Goal: Task Accomplishment & Management: Complete application form

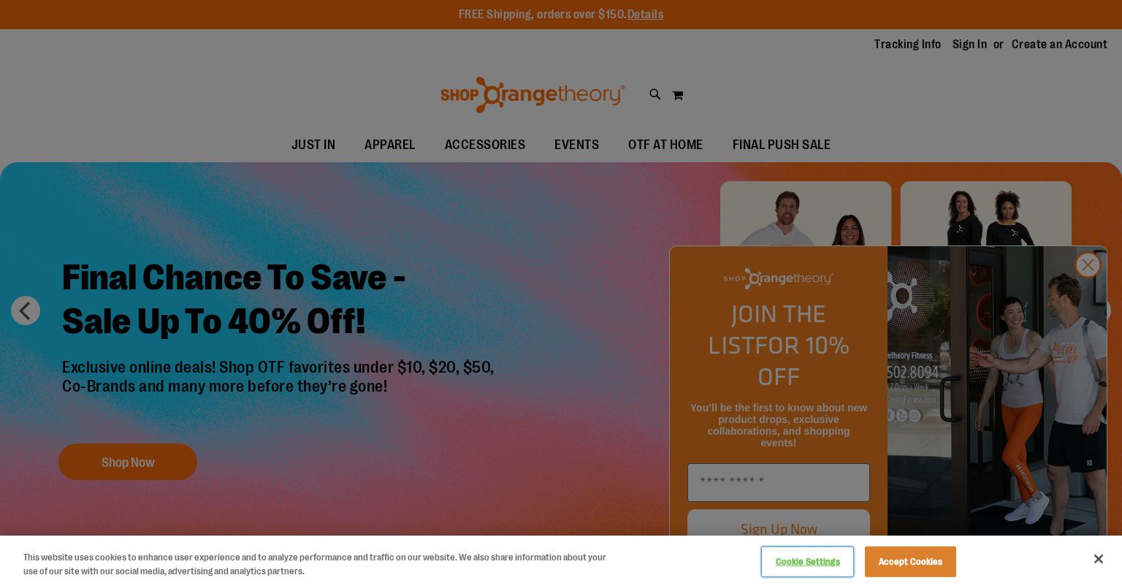
click at [807, 559] on button "Cookie Settings" at bounding box center [807, 561] width 91 height 29
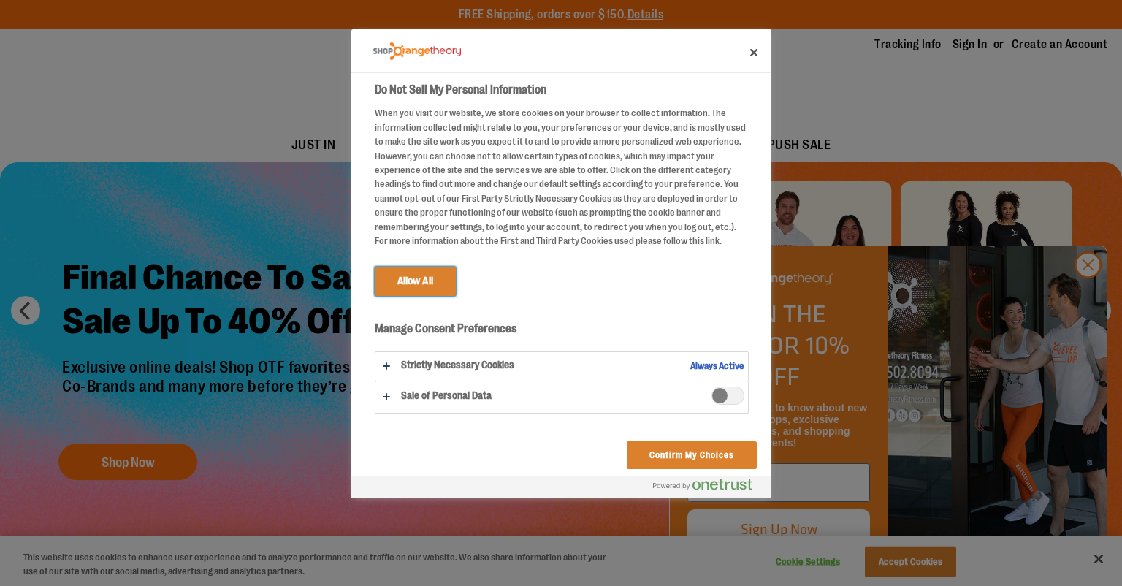
scroll to position [9, 0]
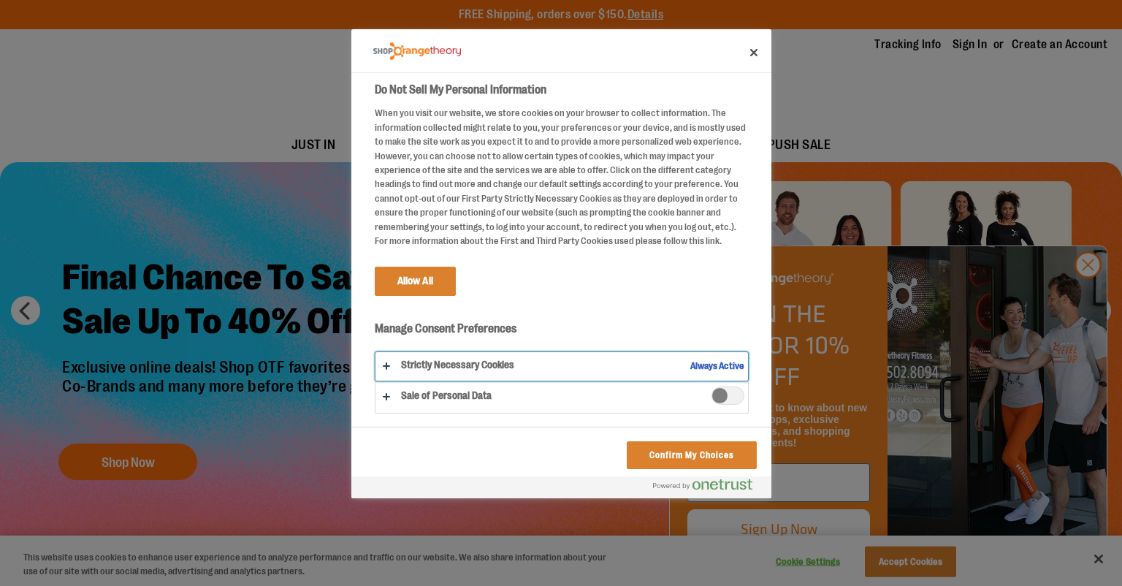
click at [724, 370] on button "Do Not Sell My Personal Information" at bounding box center [562, 366] width 373 height 28
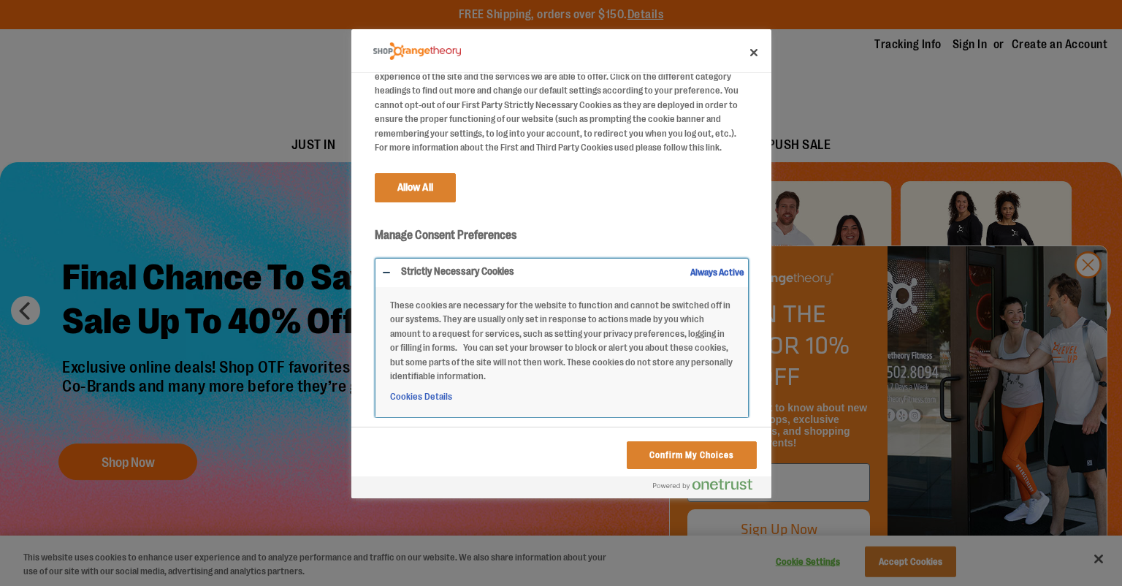
scroll to position [138, 0]
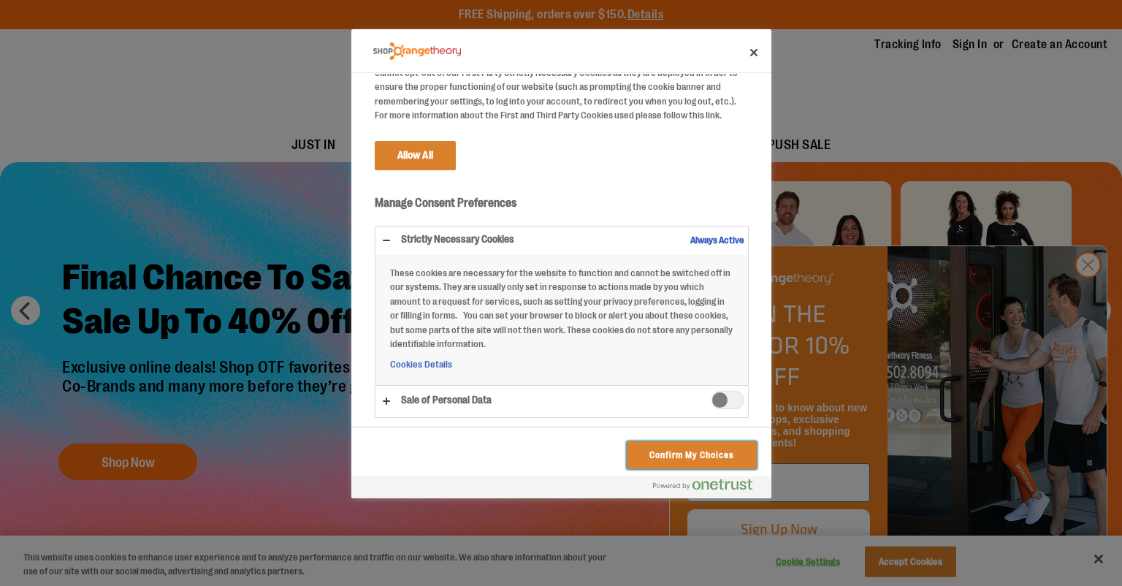
click at [707, 453] on button "Confirm My Choices" at bounding box center [691, 455] width 129 height 28
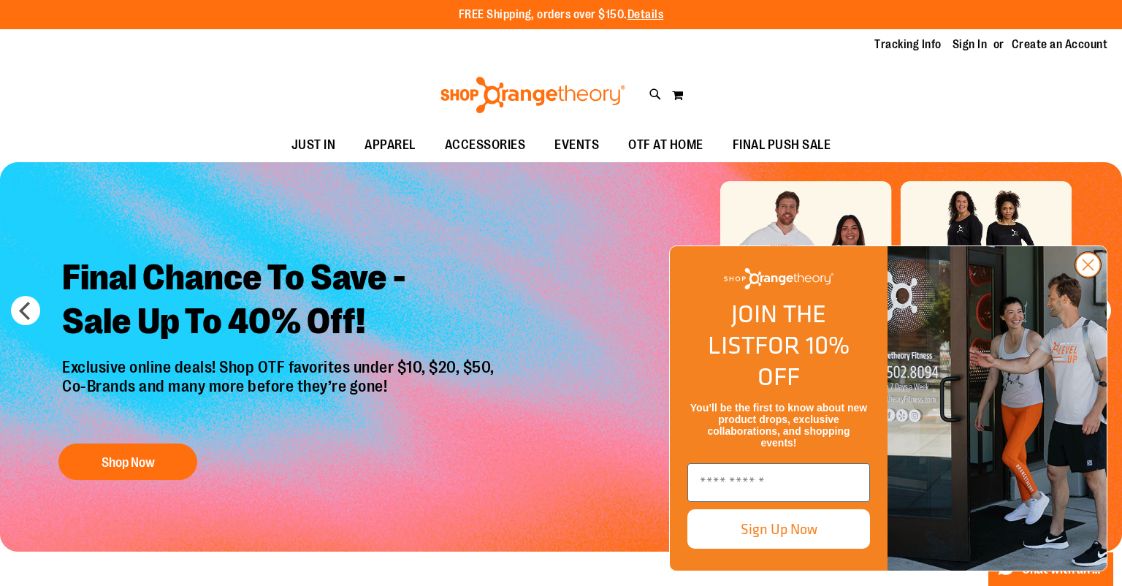
click at [1087, 277] on circle "Close dialog" at bounding box center [1088, 265] width 24 height 24
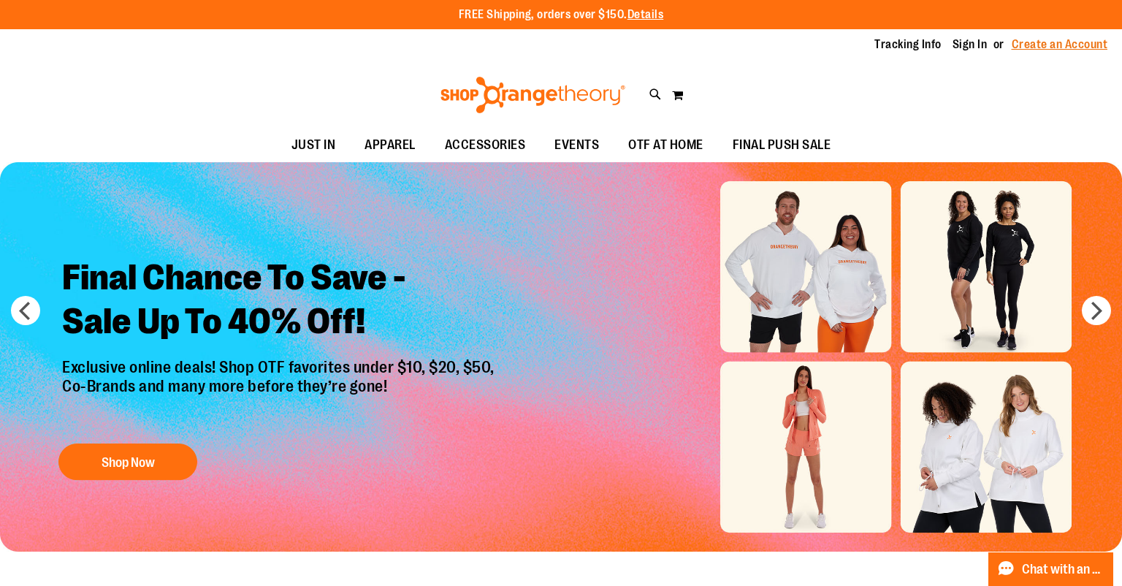
click at [1038, 45] on link "Create an Account" at bounding box center [1060, 45] width 96 height 16
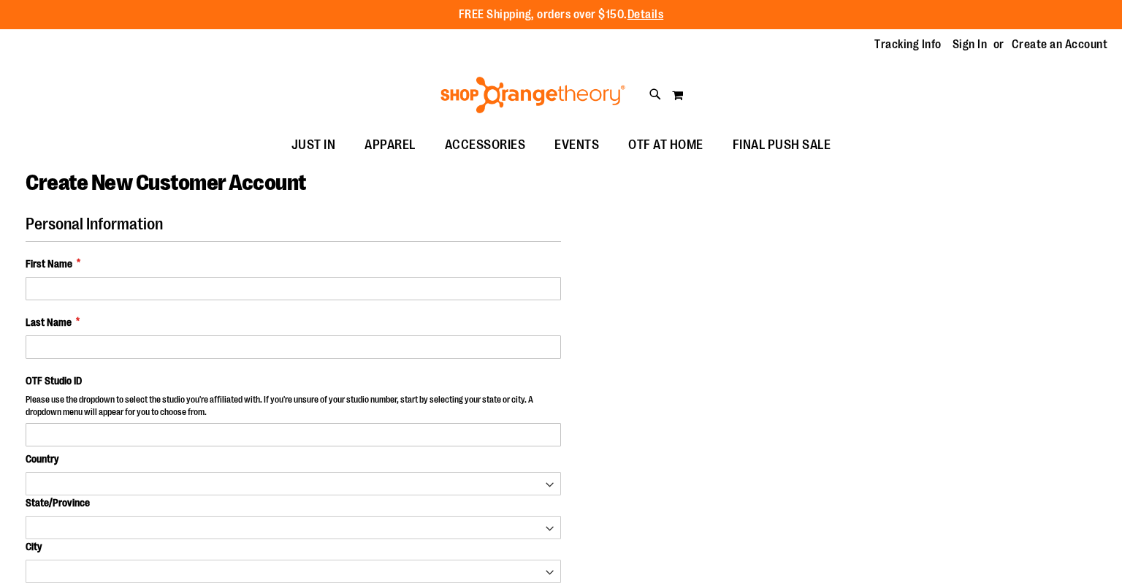
select select "***"
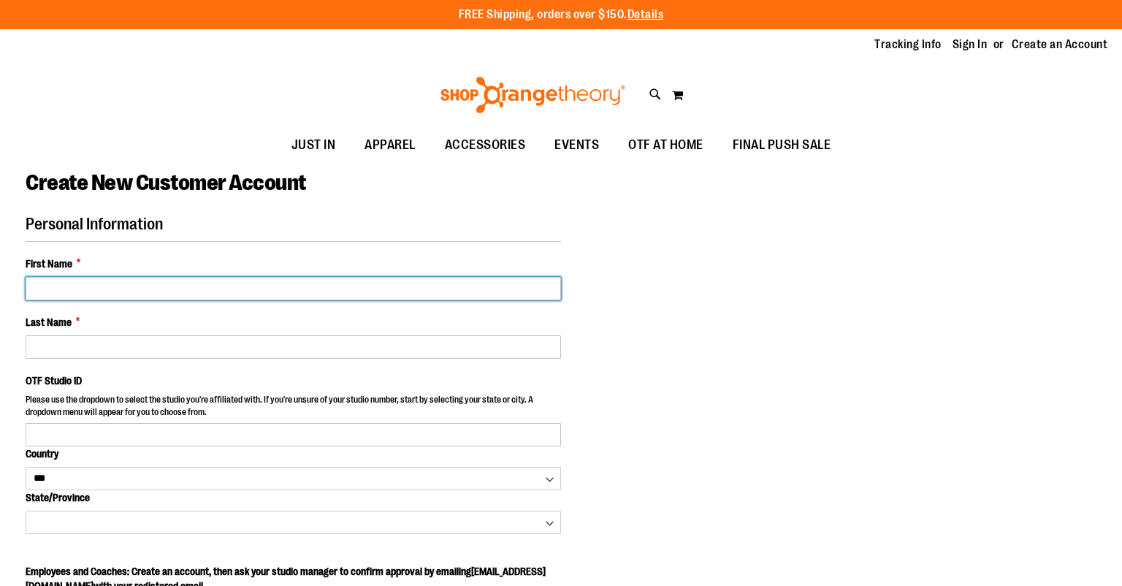
click at [131, 296] on input "First Name *" at bounding box center [294, 288] width 536 height 23
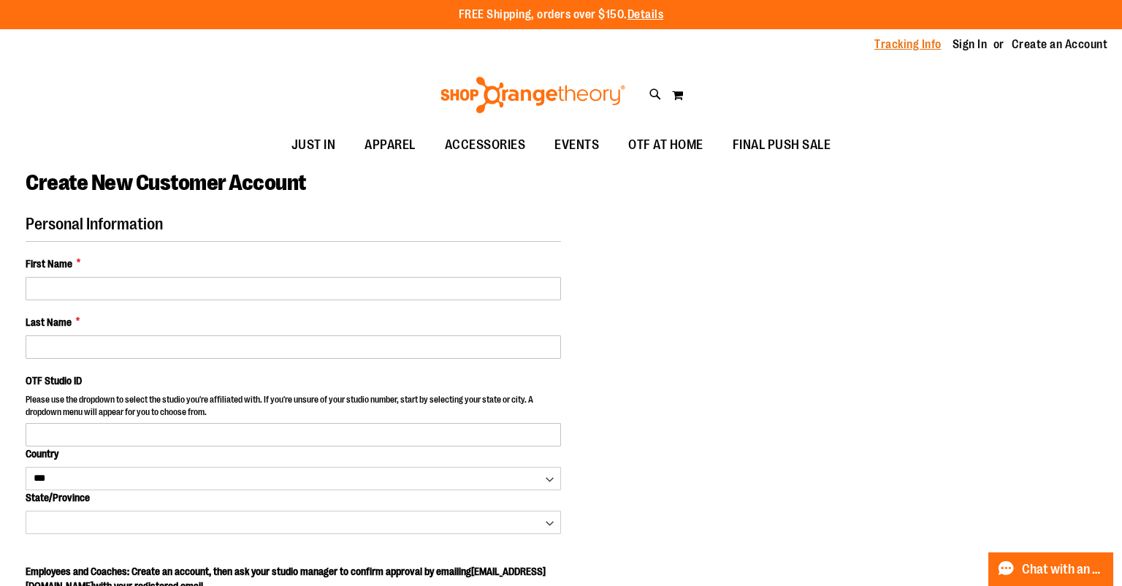
click at [885, 42] on link "Tracking Info" at bounding box center [908, 45] width 67 height 16
